Goal: Information Seeking & Learning: Learn about a topic

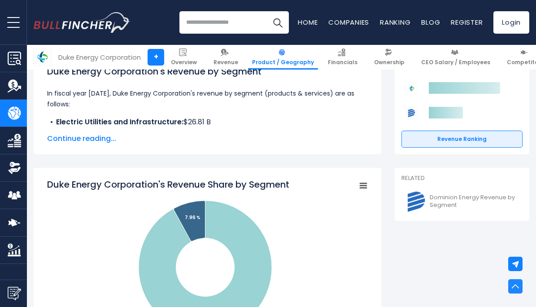
scroll to position [128, 0]
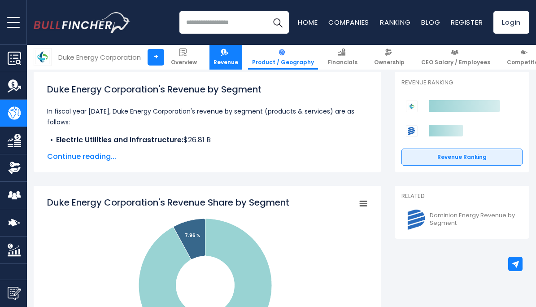
click at [220, 61] on span "Revenue" at bounding box center [226, 62] width 25 height 7
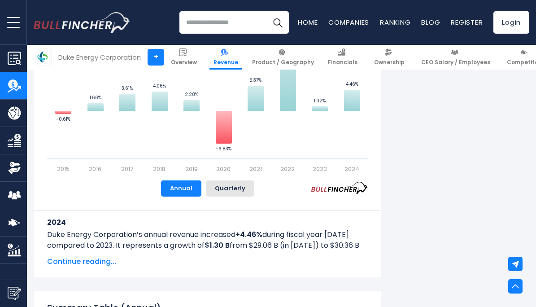
scroll to position [653, 0]
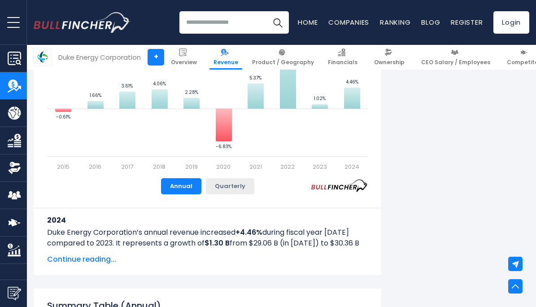
click at [236, 184] on button "Quarterly" at bounding box center [230, 186] width 48 height 16
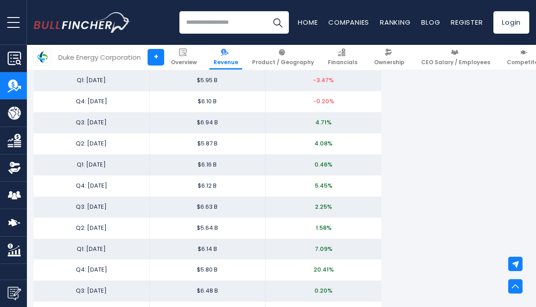
scroll to position [1655, 0]
